Goal: Task Accomplishment & Management: Manage account settings

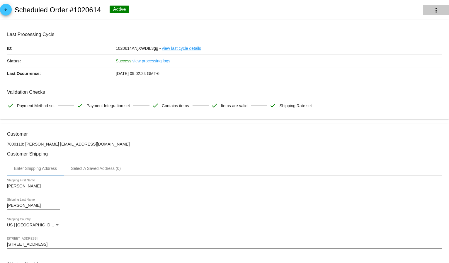
click at [433, 14] on button "more_vert" at bounding box center [437, 10] width 26 height 11
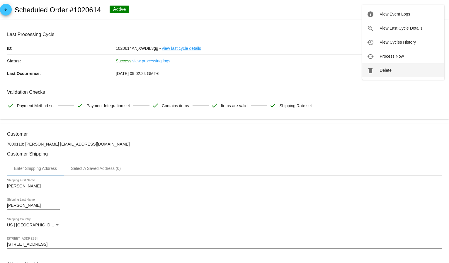
click at [404, 65] on button "delete Delete" at bounding box center [404, 70] width 82 height 14
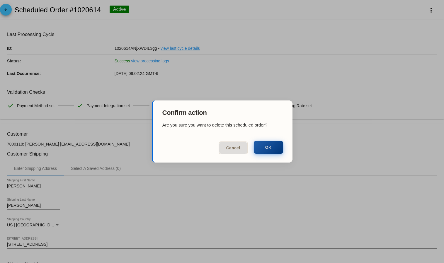
click at [261, 148] on button "OK" at bounding box center [268, 147] width 29 height 13
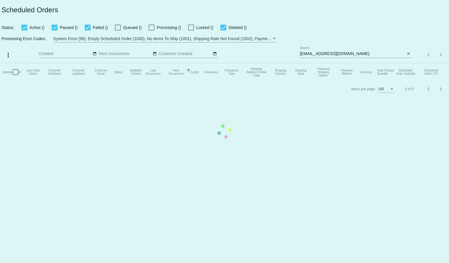
click at [313, 63] on mat-table "Actions Id Last Cycle Status Customer FirstName Customer LastName Customer Emai…" at bounding box center [224, 72] width 449 height 18
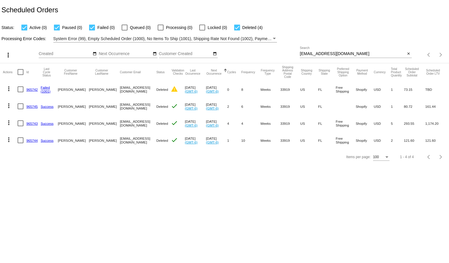
click at [312, 52] on input "[EMAIL_ADDRESS][DOMAIN_NAME]" at bounding box center [353, 54] width 106 height 5
paste input "[EMAIL_ADDRESS]"
type input "[EMAIL_ADDRESS][DOMAIN_NAME]"
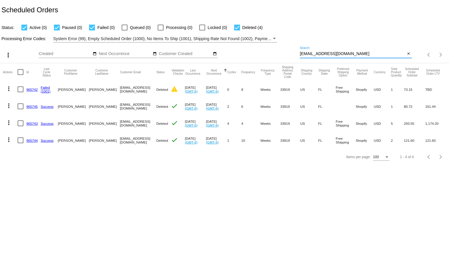
click at [318, 38] on div "Processing Error Codes: System Error (99), Empty Scheduled Order (1000), No Ite…" at bounding box center [224, 36] width 449 height 11
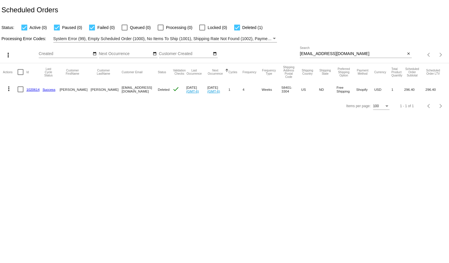
click at [188, 174] on body "Scheduled Orders Status: Active (0) Paused (0) Failed (0) Queued (0) Processing…" at bounding box center [224, 131] width 449 height 263
